Goal: Book appointment/travel/reservation

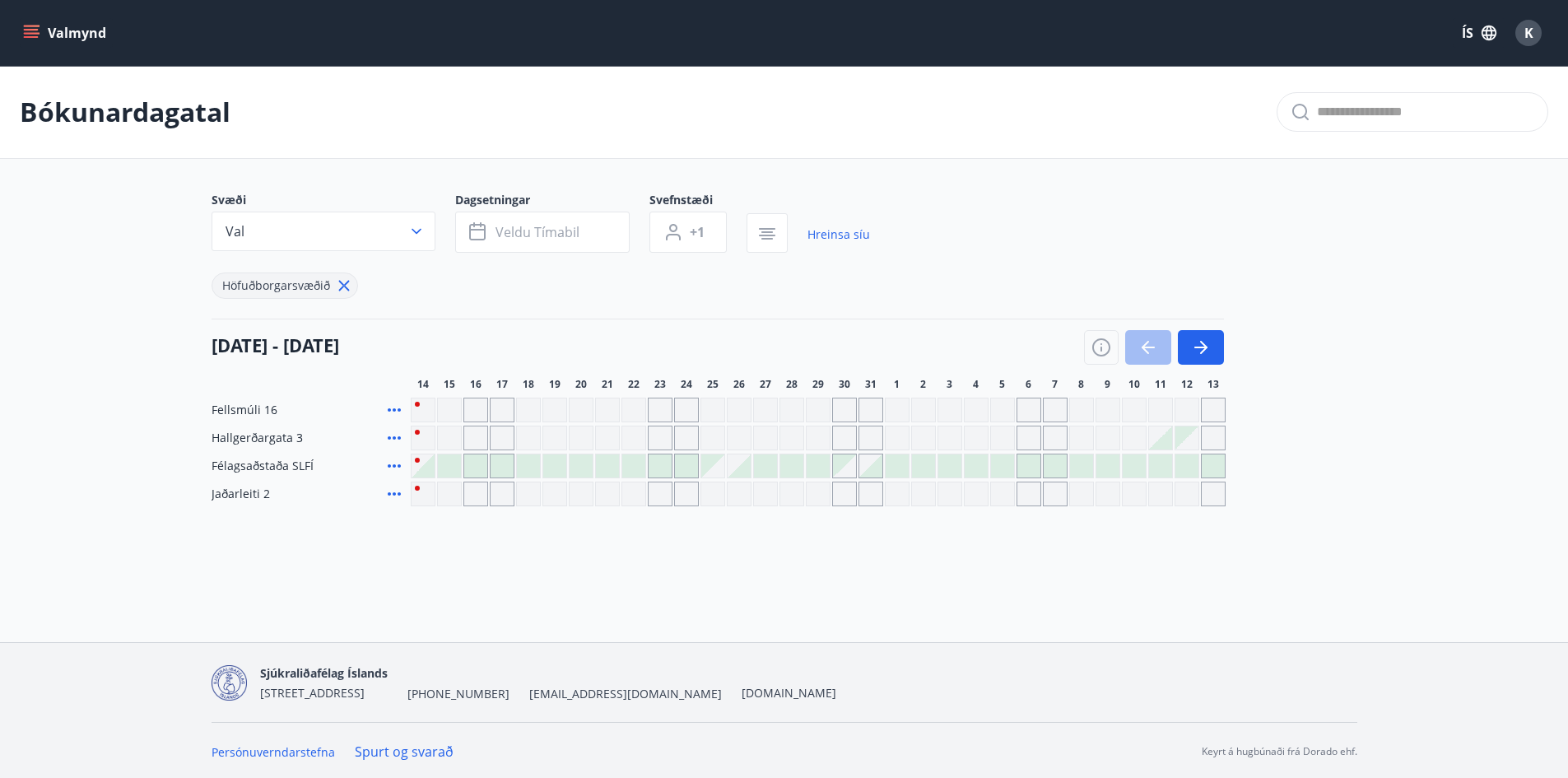
scroll to position [3, 0]
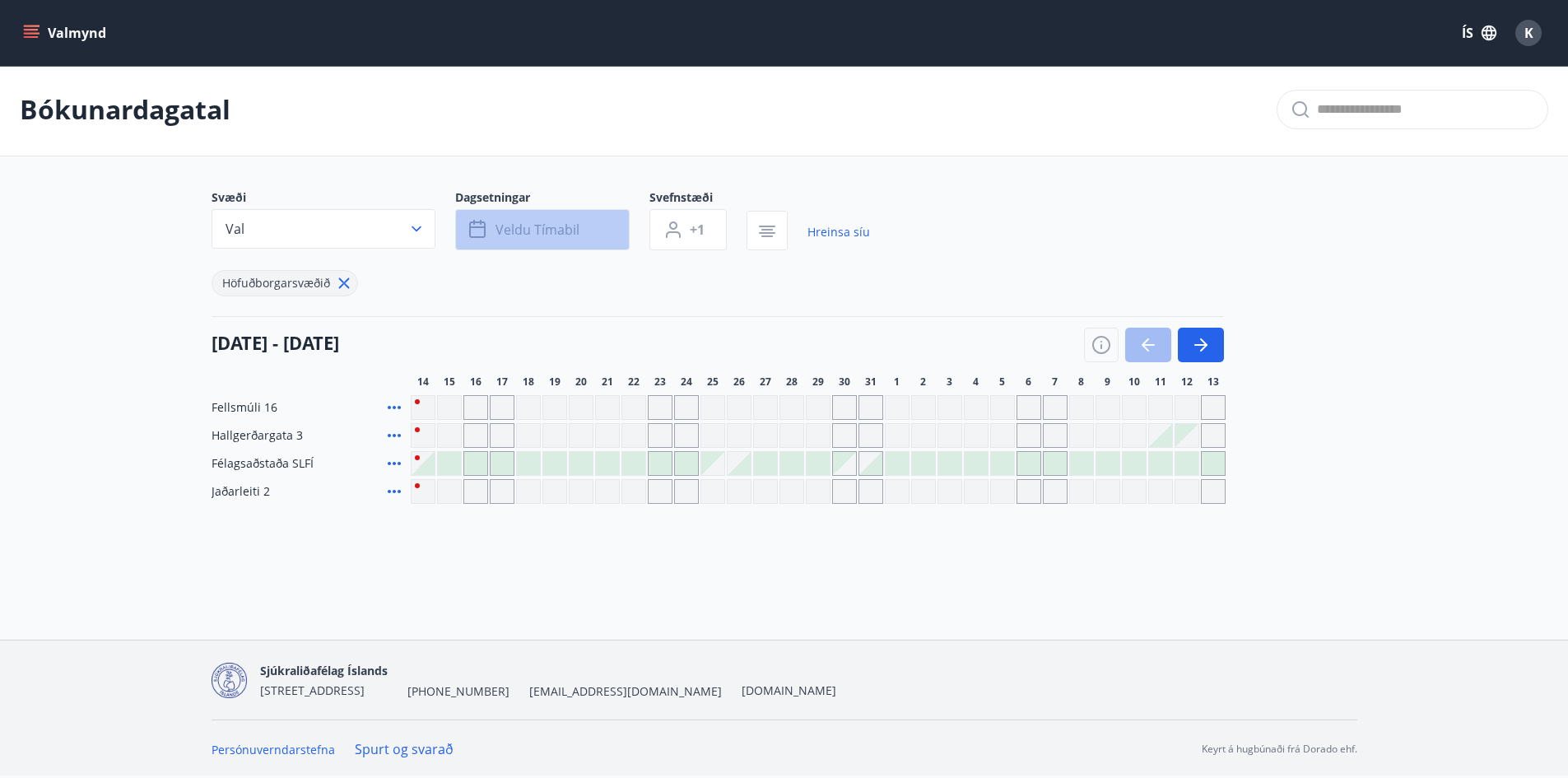
click at [539, 216] on button "Veldu tímabil" at bounding box center [542, 230] width 175 height 42
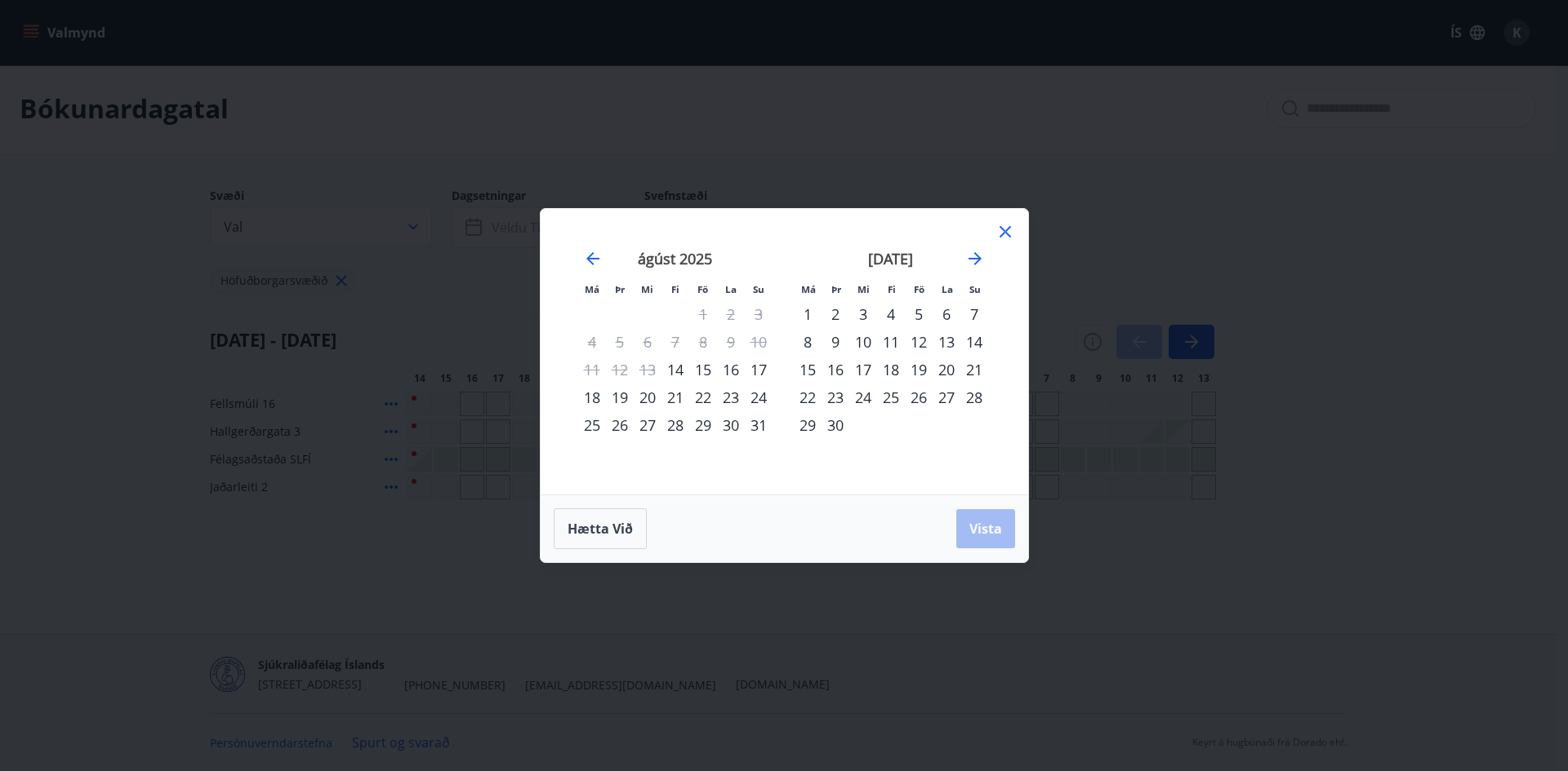
click at [810, 316] on div "1" at bounding box center [807, 314] width 28 height 28
click at [971, 318] on div "7" at bounding box center [974, 314] width 28 height 28
click at [1004, 521] on button "Vista" at bounding box center [986, 529] width 59 height 39
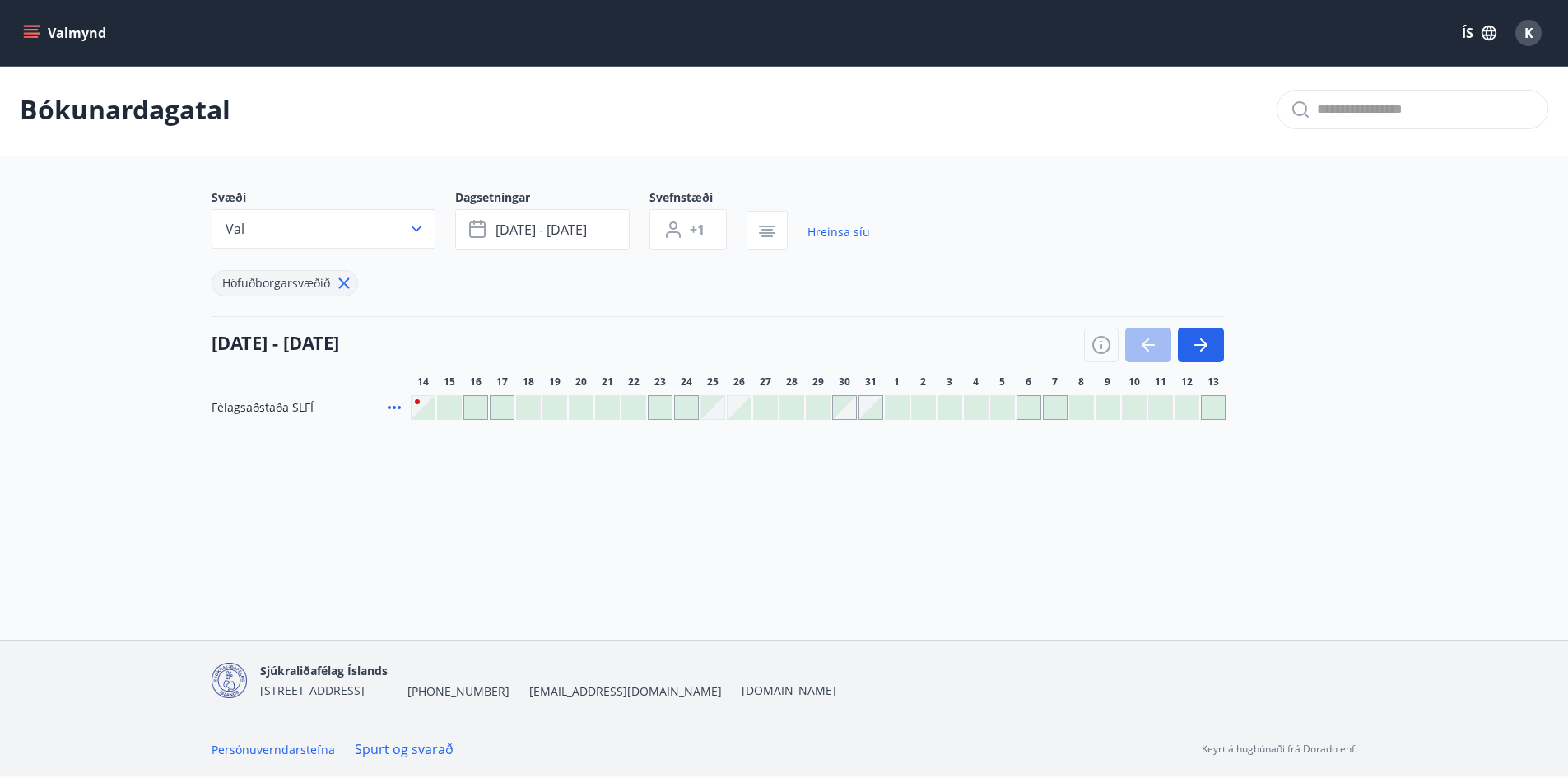
click at [345, 284] on icon at bounding box center [345, 283] width 18 height 18
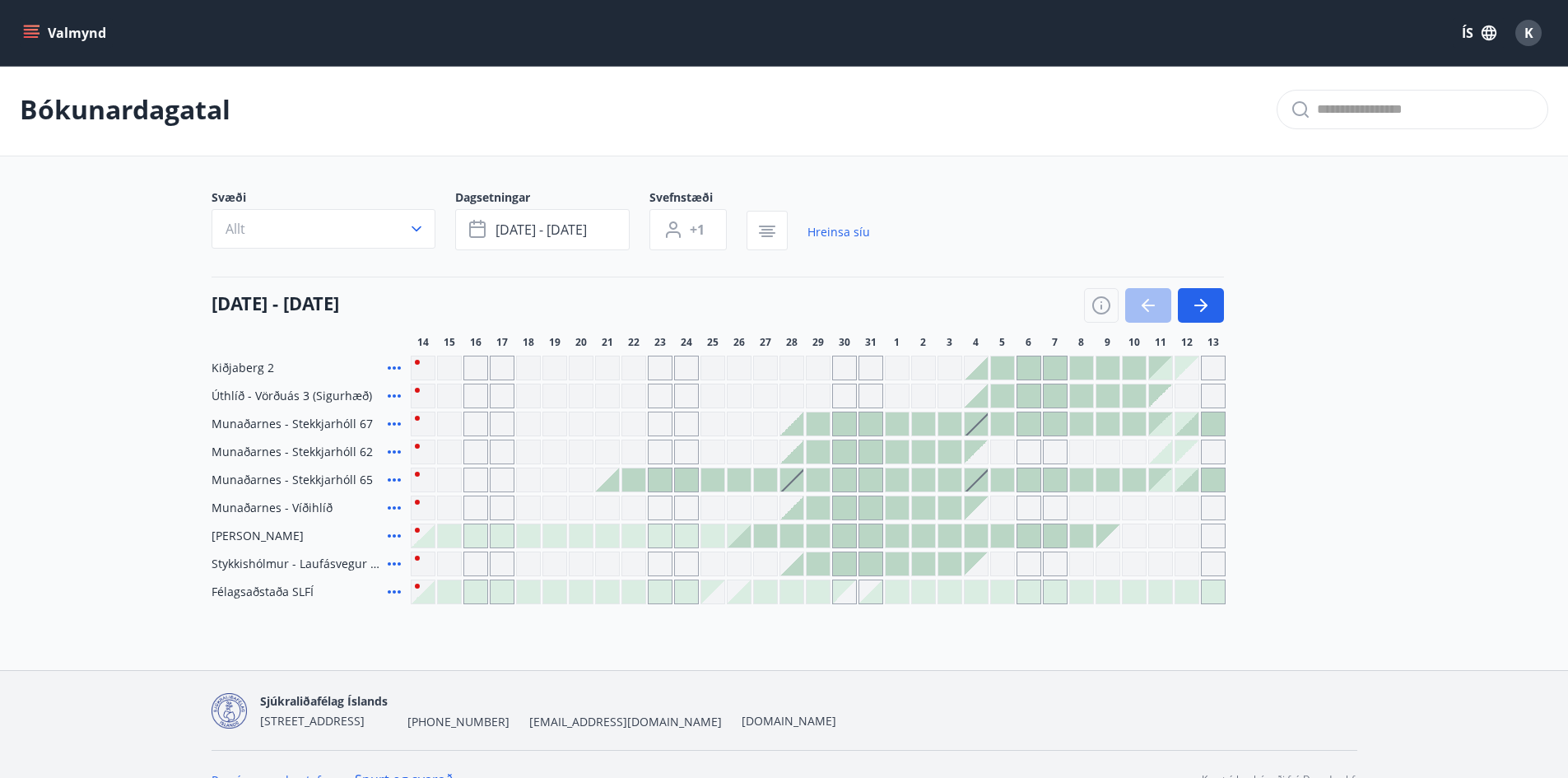
click at [907, 423] on div at bounding box center [897, 423] width 23 height 23
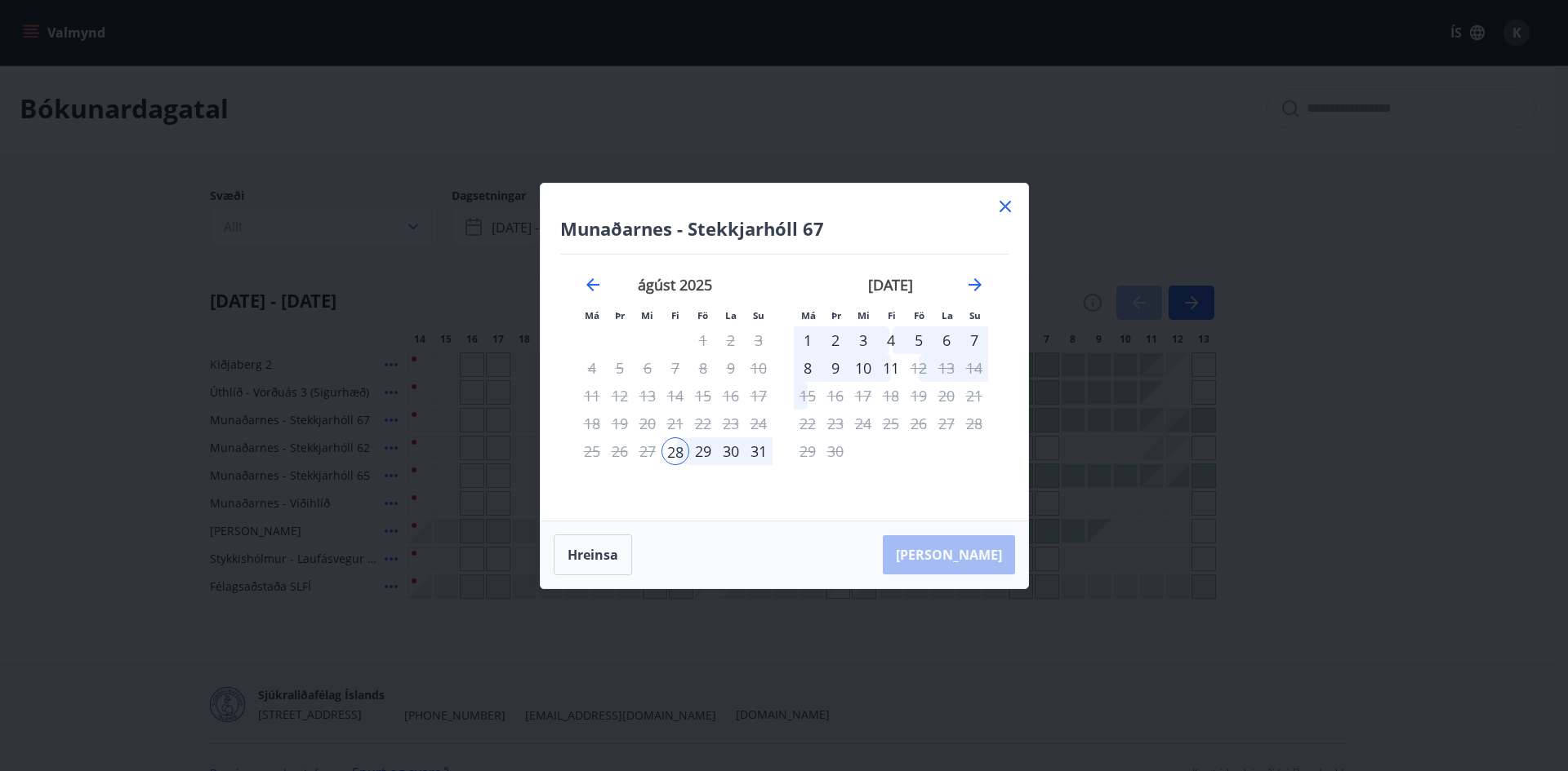
click at [816, 335] on div "1" at bounding box center [807, 340] width 28 height 28
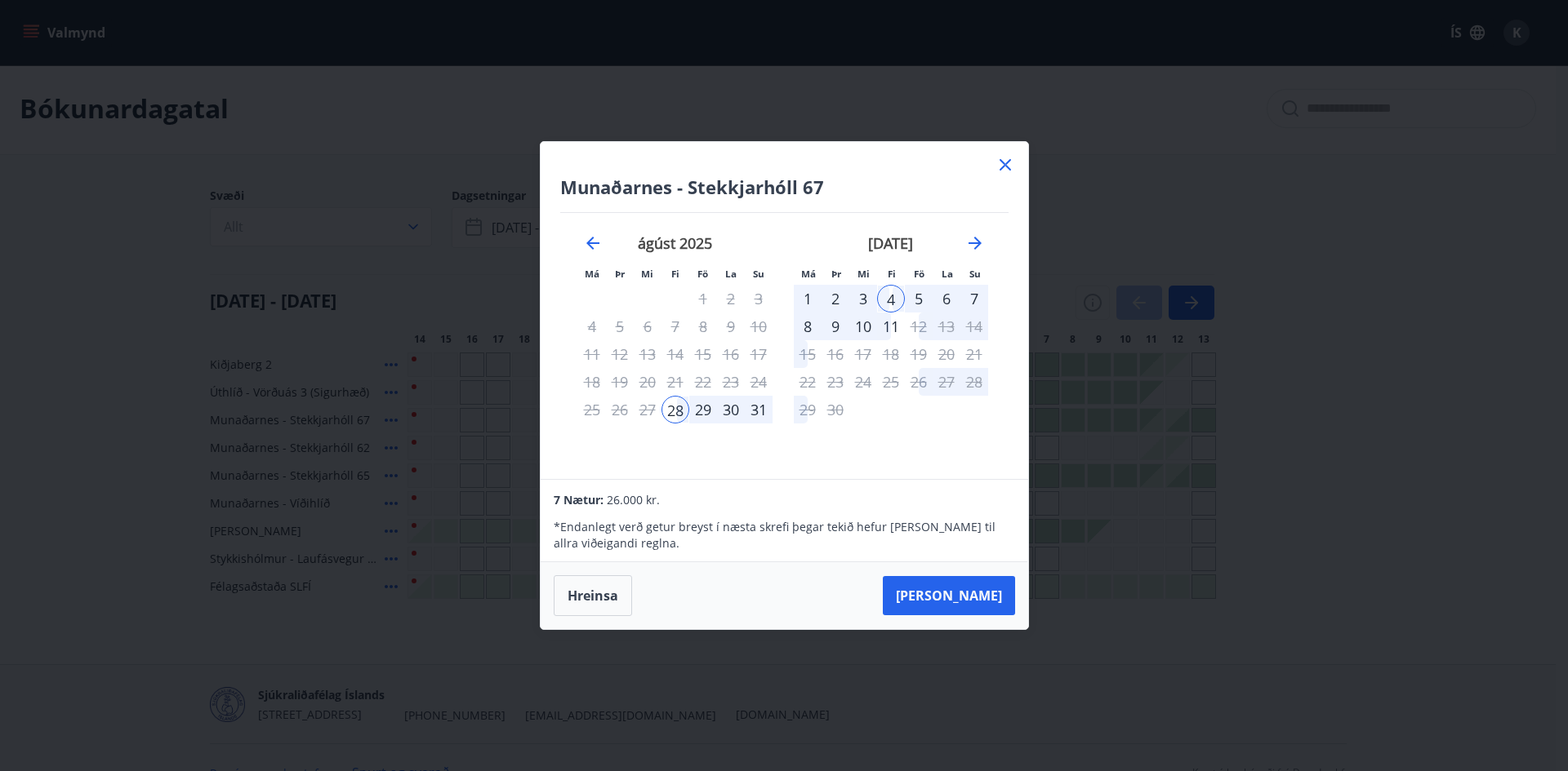
click at [1006, 165] on icon at bounding box center [1005, 165] width 3 height 3
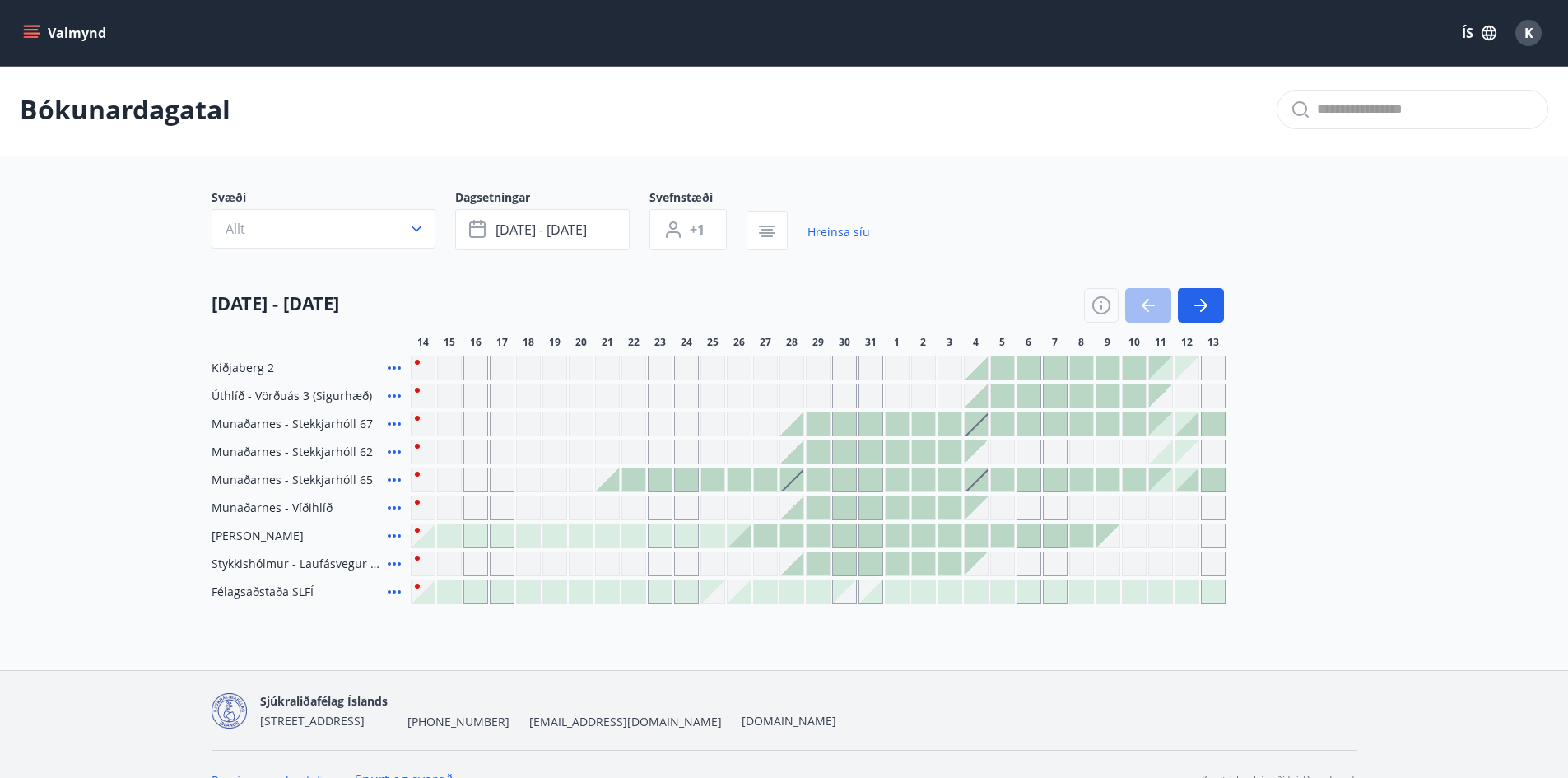
click at [905, 418] on div at bounding box center [897, 423] width 23 height 23
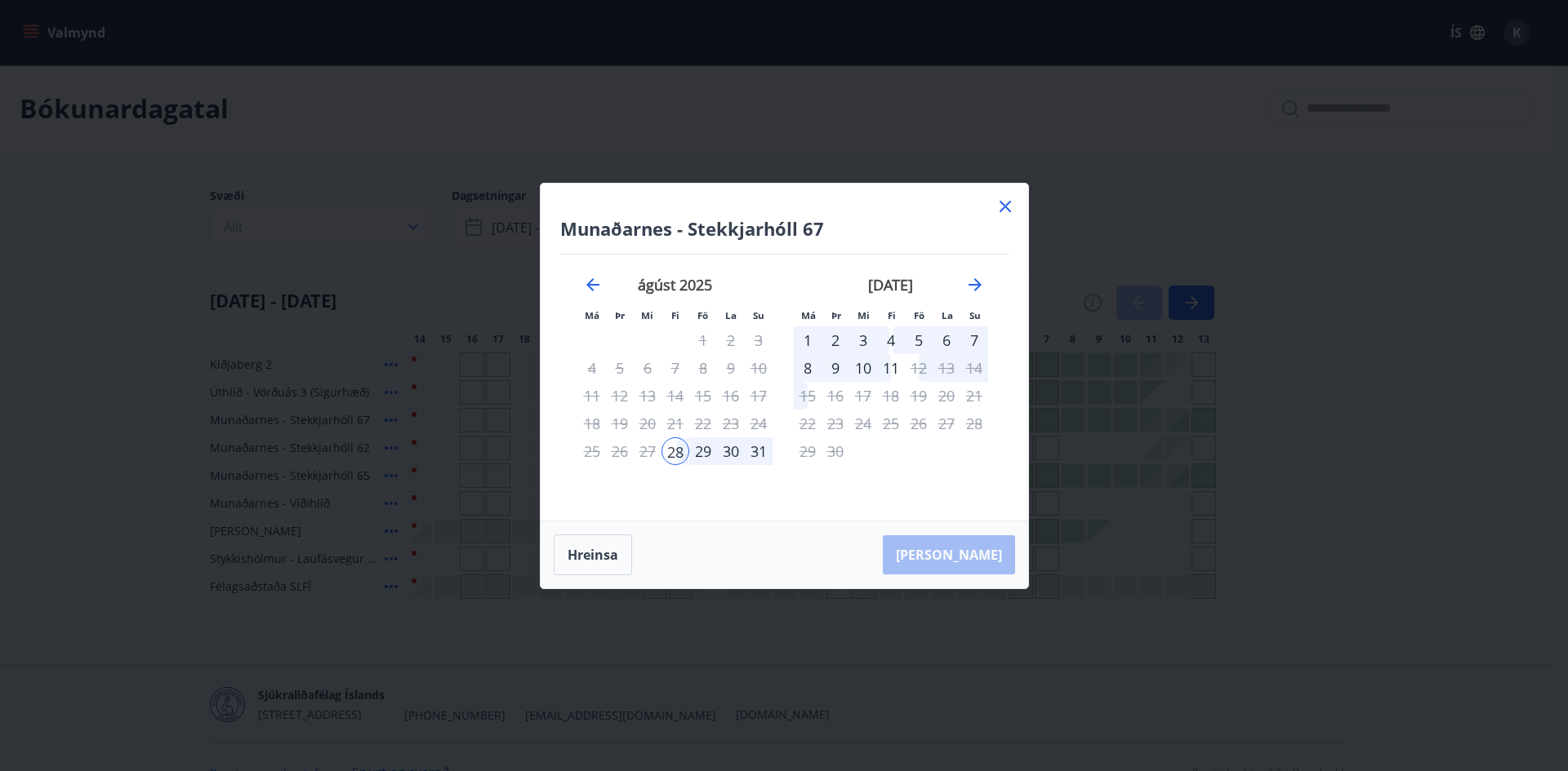
click at [999, 203] on icon at bounding box center [1006, 206] width 20 height 20
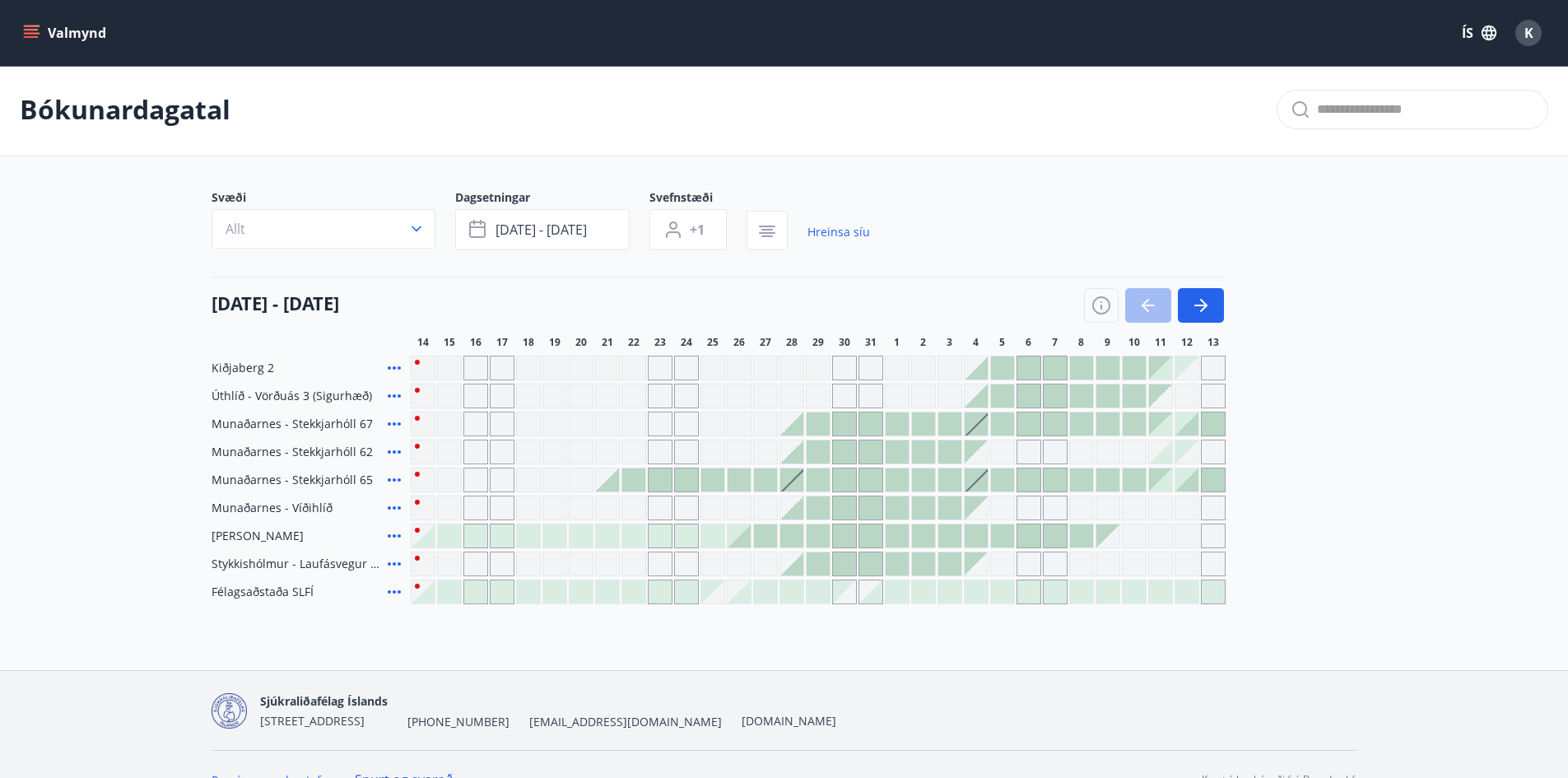
click at [891, 506] on div at bounding box center [897, 508] width 23 height 23
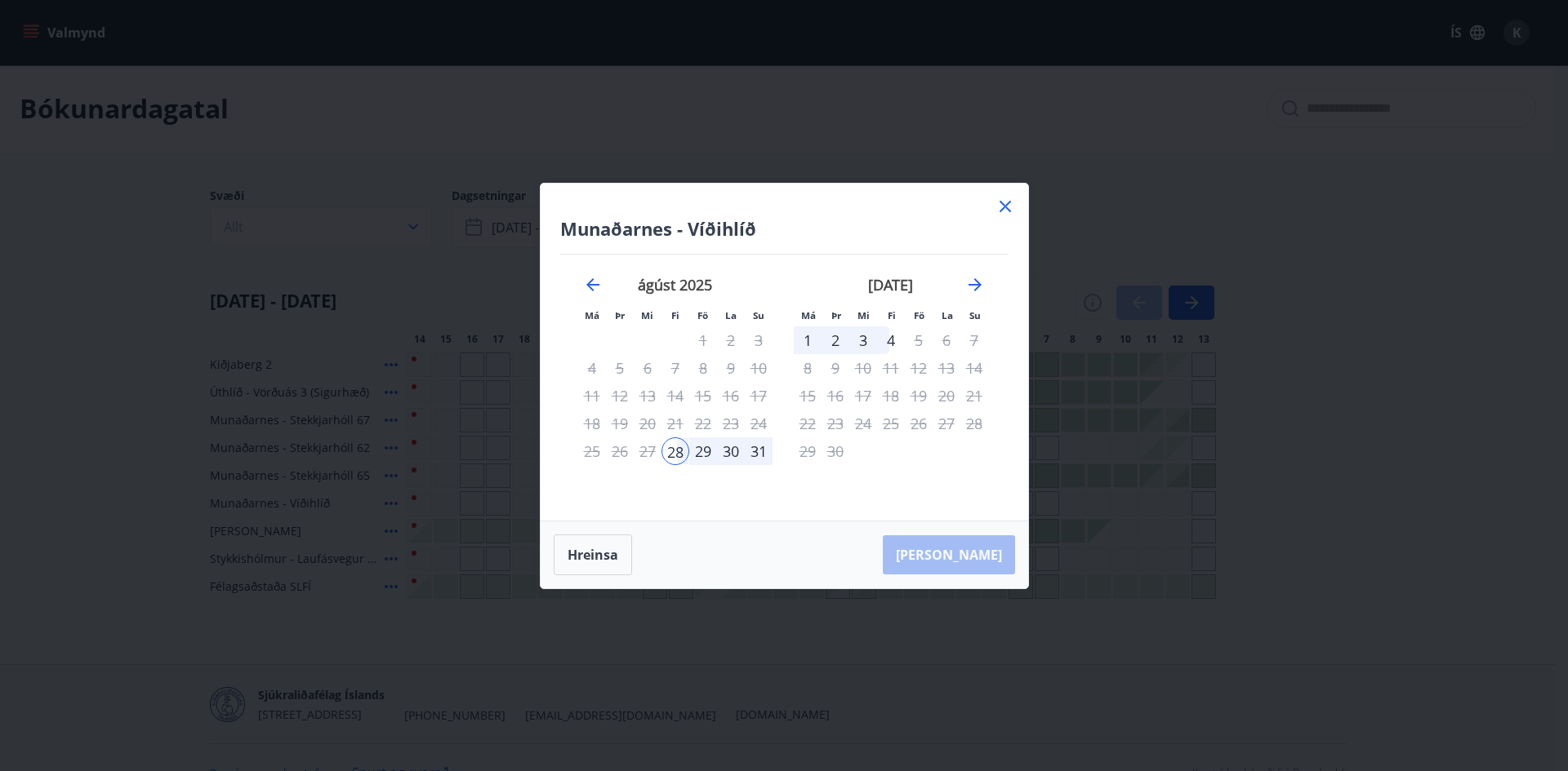
click at [641, 117] on div "Munaðarnes - Víðihlíð Má Þr Mi Fi Fö La Su Má Þr Mi Fi Fö La Su [DATE] 1 2 3 4 …" at bounding box center [784, 386] width 1568 height 771
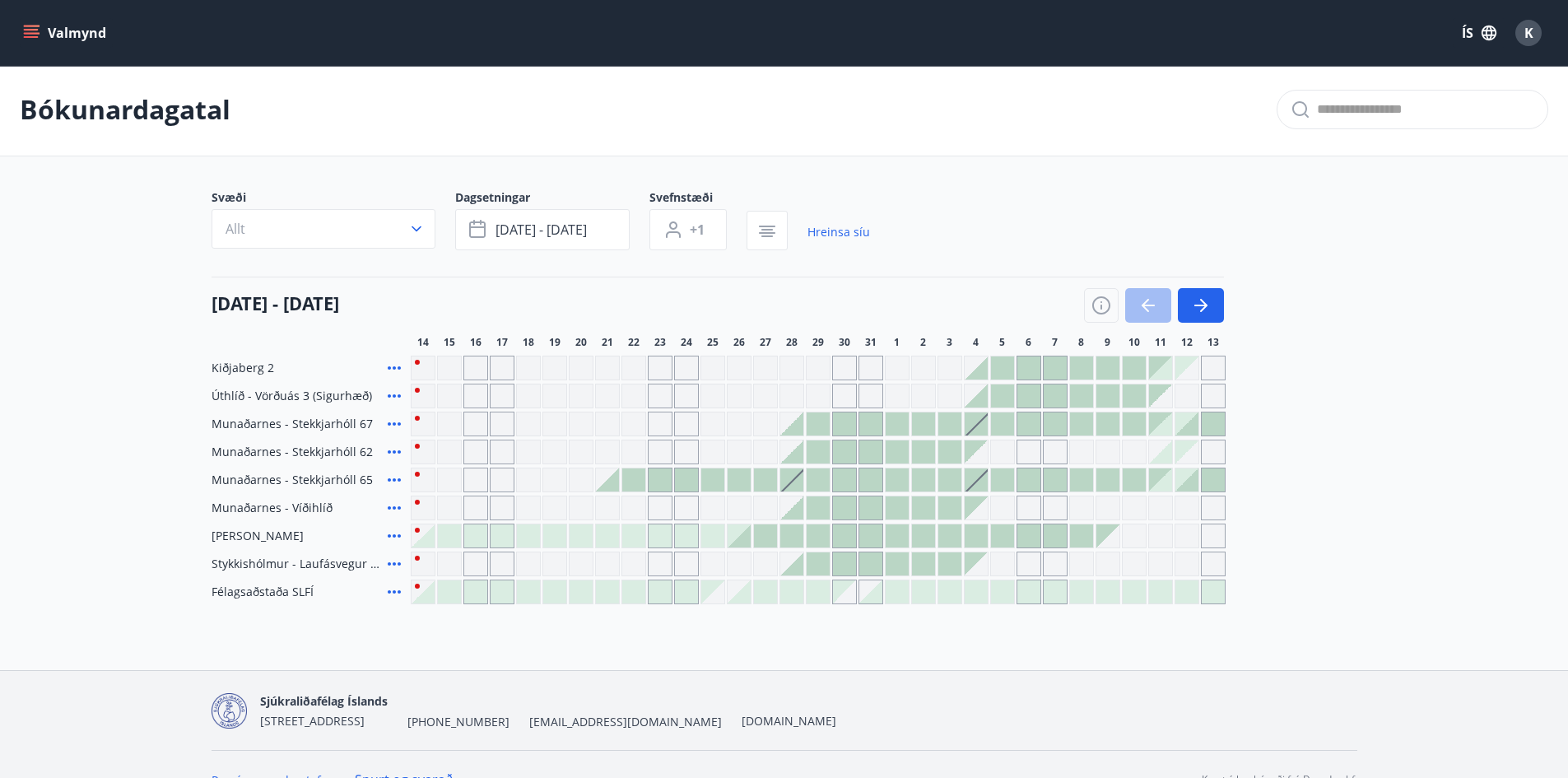
click at [104, 33] on button "Valmynd" at bounding box center [66, 33] width 93 height 30
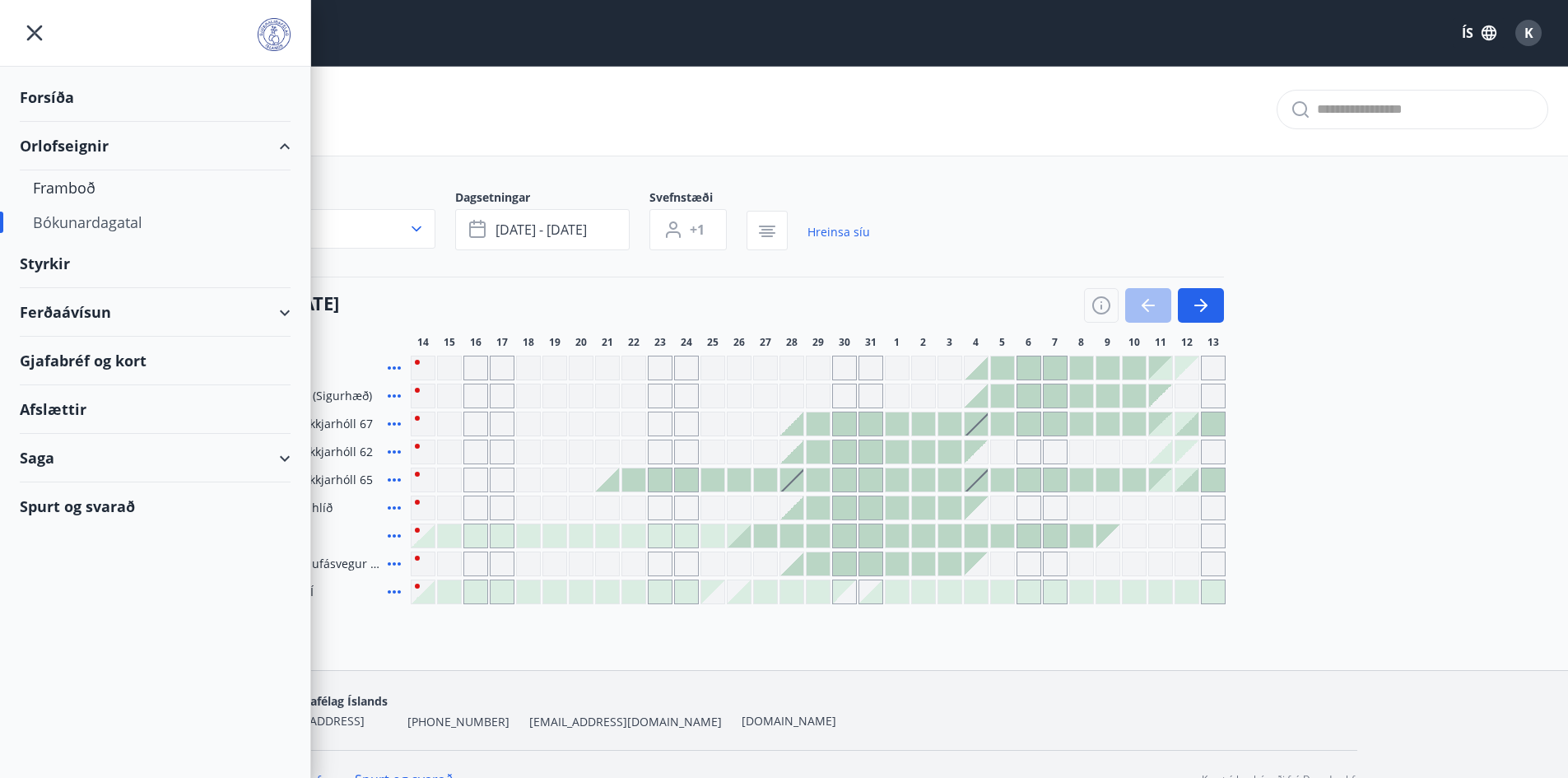
click at [130, 356] on div "Gjafabréf og kort" at bounding box center [156, 361] width 271 height 49
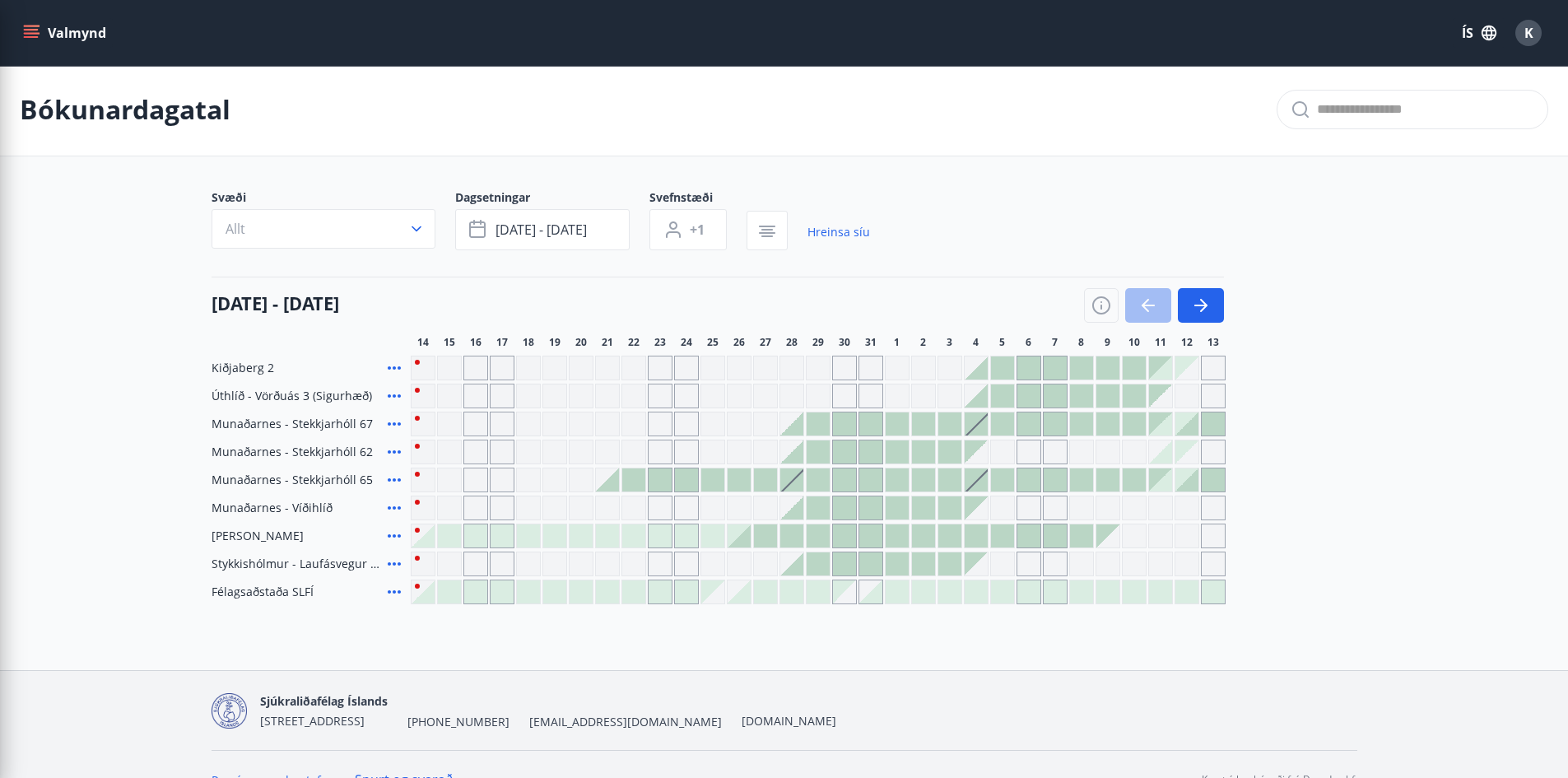
click at [1245, 308] on div "[DATE] - [DATE] 15 16 17 18 19 20 21 22 23 24 25 26 27 28 29 30 31 1 2 3 4 5 6 …" at bounding box center [784, 313] width 1146 height 72
click at [29, 14] on div "Valmynd ÍS K" at bounding box center [784, 33] width 1529 height 40
click at [1089, 303] on button "button" at bounding box center [1101, 306] width 34 height 34
click at [1096, 317] on button "button" at bounding box center [1101, 306] width 34 height 34
click at [1100, 314] on icon "button" at bounding box center [1101, 306] width 18 height 18
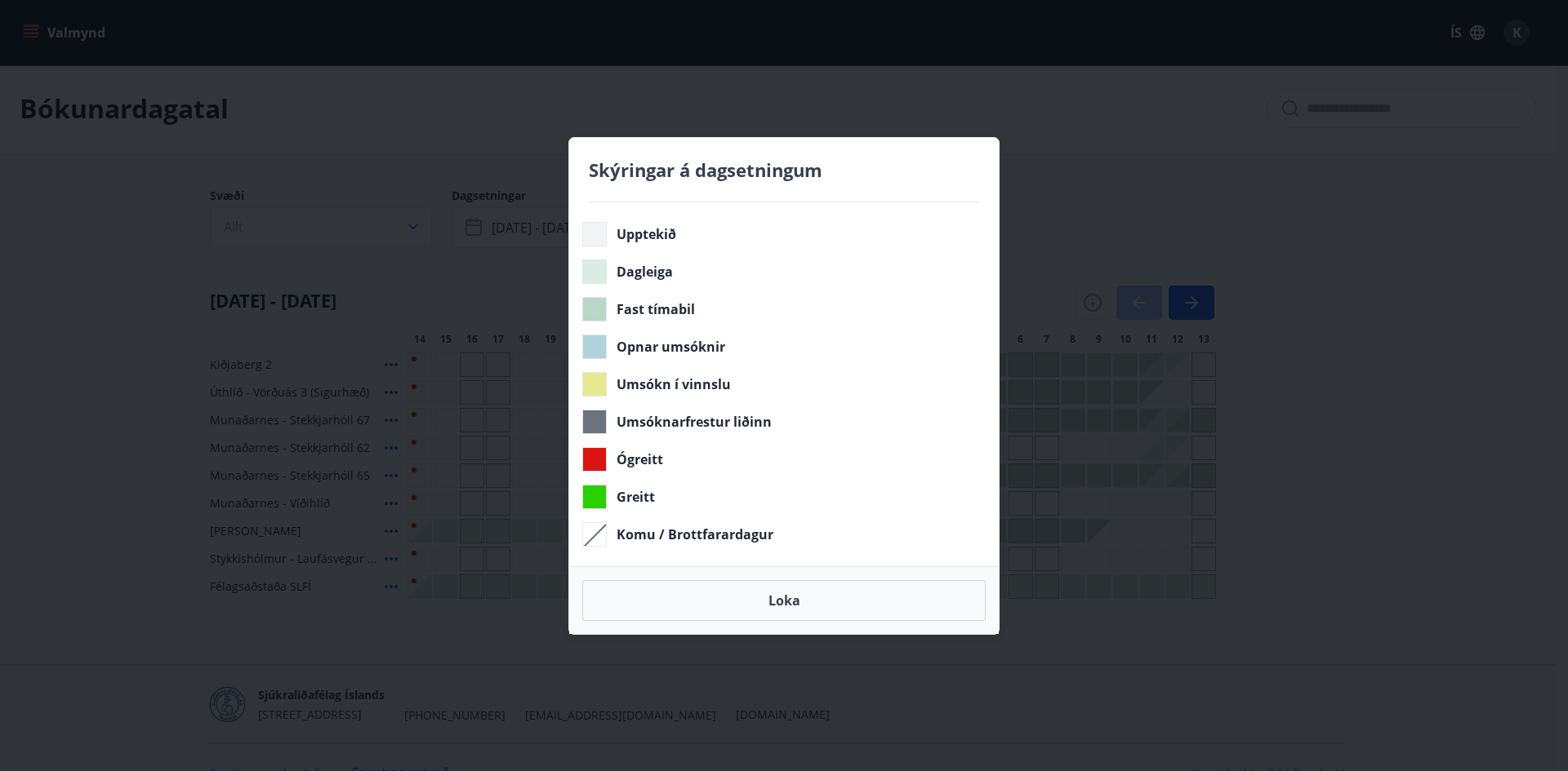
click at [1183, 297] on div "Skýringar á dagsetningum Upptekið Dagleiga Fast tímabil Opnar umsóknir Umsókn í…" at bounding box center [784, 386] width 1568 height 771
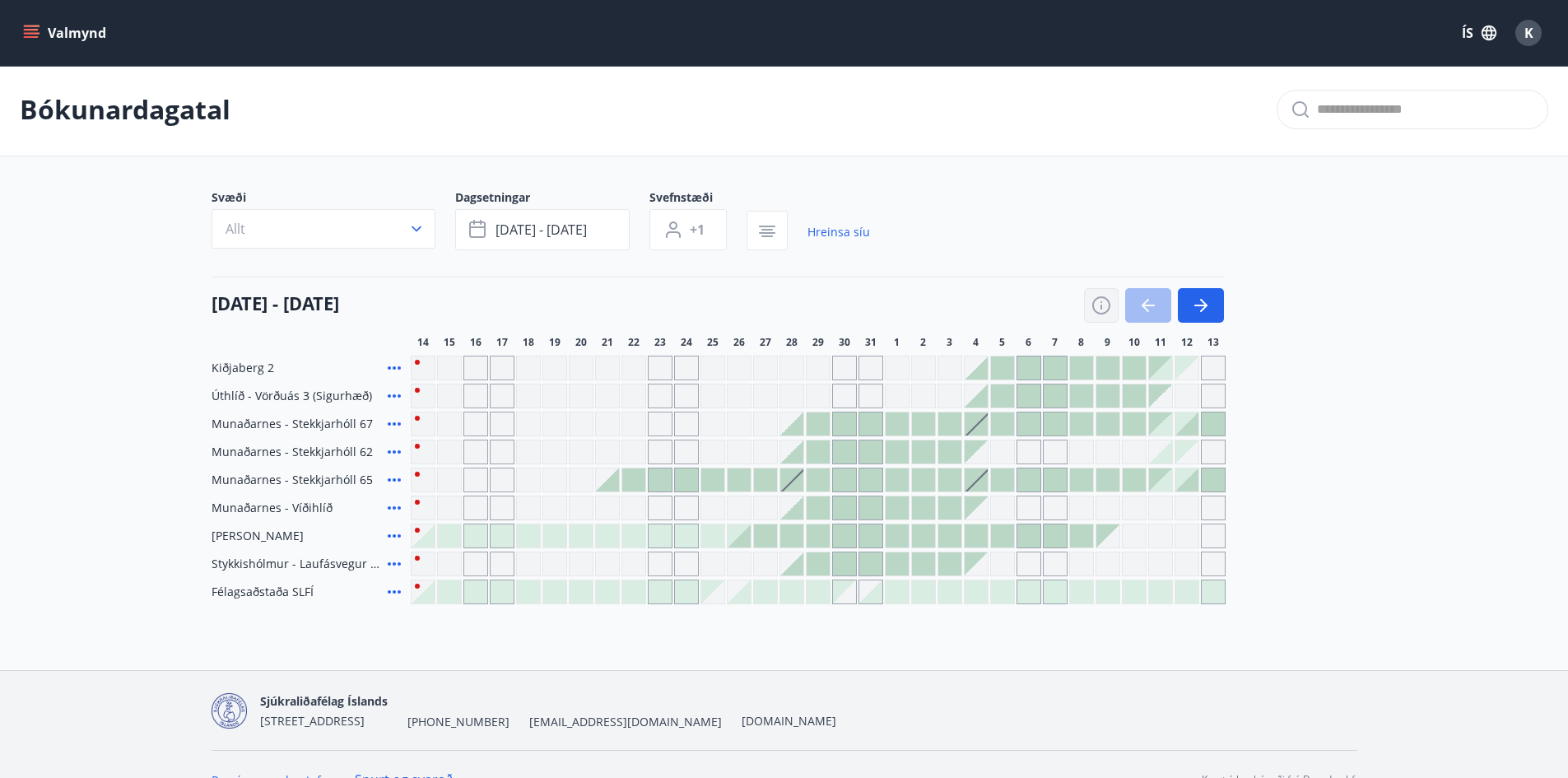
click at [1100, 296] on icon "button" at bounding box center [1101, 306] width 20 height 20
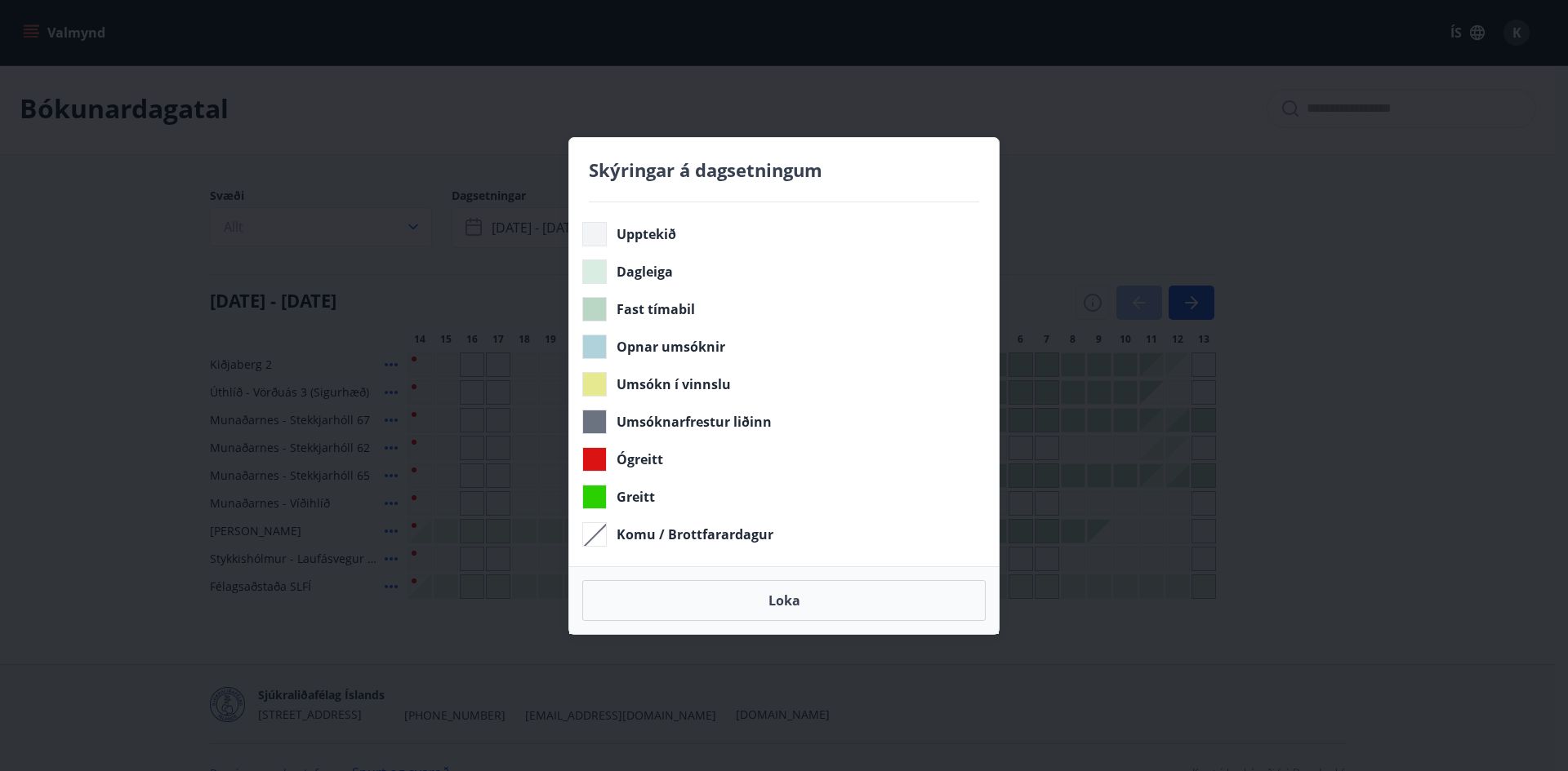
click at [1104, 376] on div "Skýringar á dagsetningum Upptekið Dagleiga Fast tímabil Opnar umsóknir Umsókn í…" at bounding box center [784, 386] width 1568 height 771
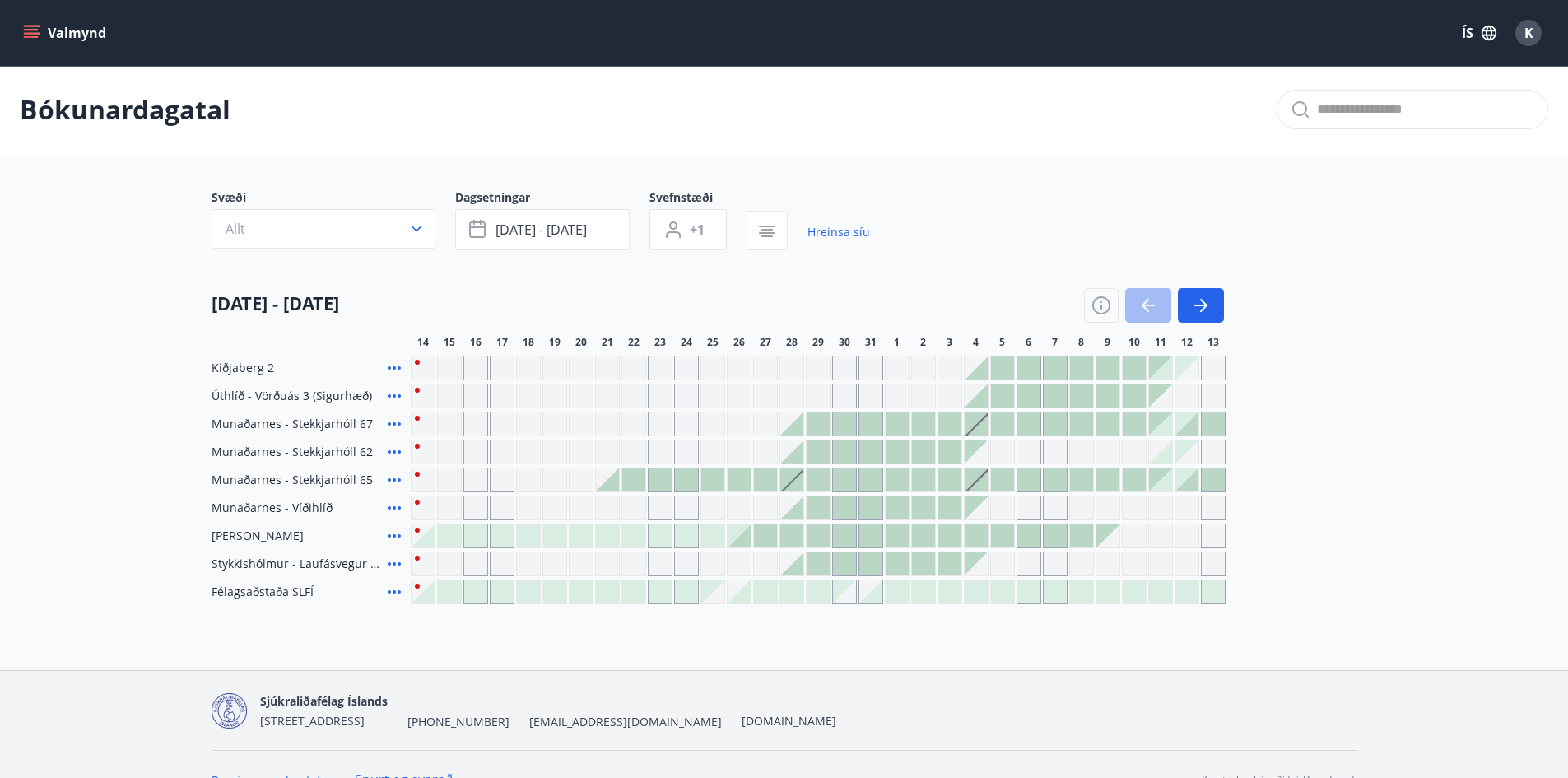
click at [979, 487] on div at bounding box center [976, 479] width 23 height 23
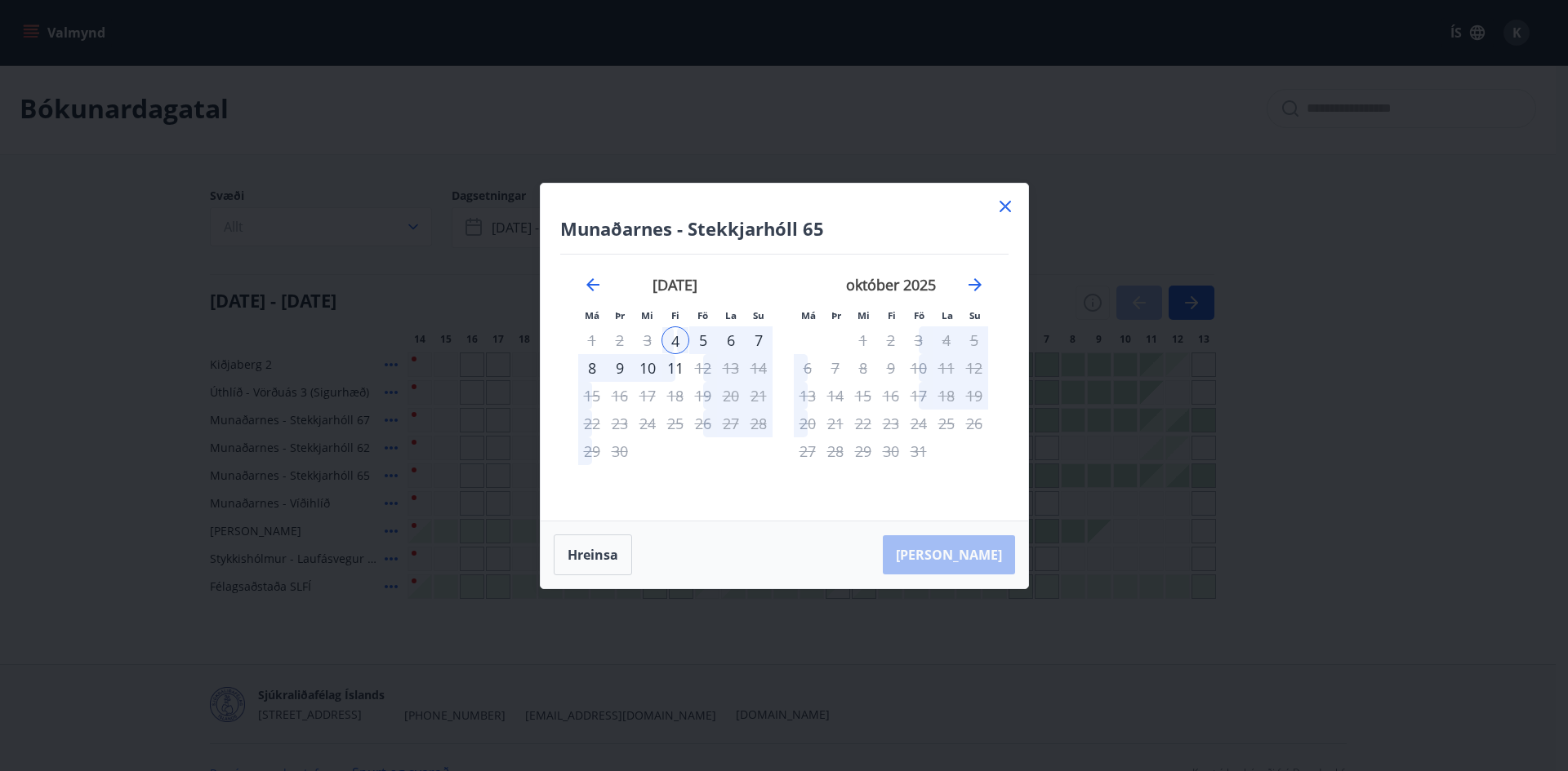
click at [1007, 203] on icon at bounding box center [1006, 206] width 20 height 20
